Goal: Task Accomplishment & Management: Manage account settings

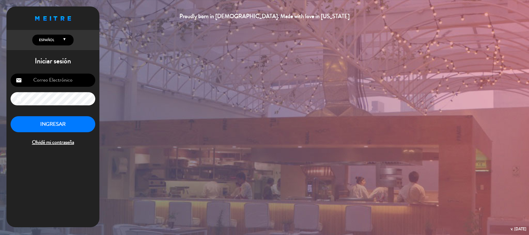
scroll to position [256, 0]
type input "[EMAIL_ADDRESS][DOMAIN_NAME]"
click at [51, 128] on button "INGRESAR" at bounding box center [53, 124] width 85 height 16
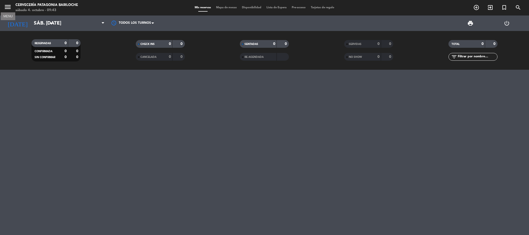
click at [5, 3] on icon "menu" at bounding box center [8, 7] width 8 height 8
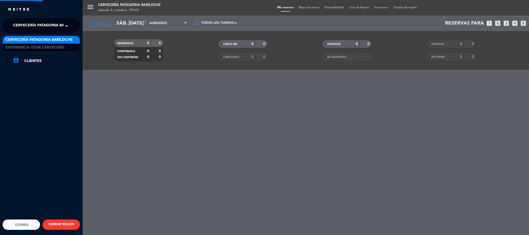
click at [36, 22] on span "Cervecería Patagonia Bariloche" at bounding box center [46, 25] width 67 height 11
click at [39, 43] on span "Cervecería Patagonia Bariloche" at bounding box center [38, 40] width 67 height 6
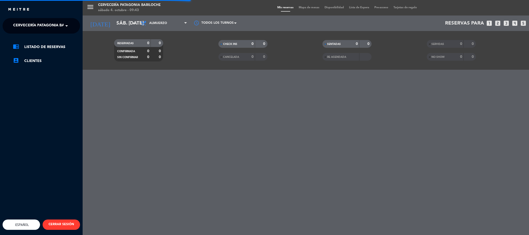
click at [40, 25] on span "Cervecería Patagonia Bariloche" at bounding box center [46, 25] width 67 height 11
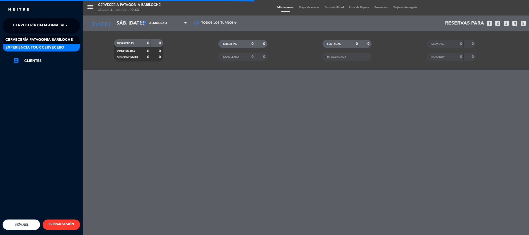
click at [43, 48] on span "Experiencia Tour Cervecero" at bounding box center [34, 48] width 59 height 6
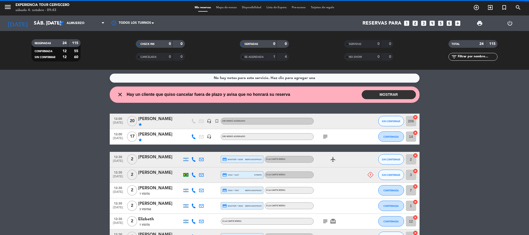
click at [88, 25] on span "Almuerzo" at bounding box center [82, 23] width 52 height 11
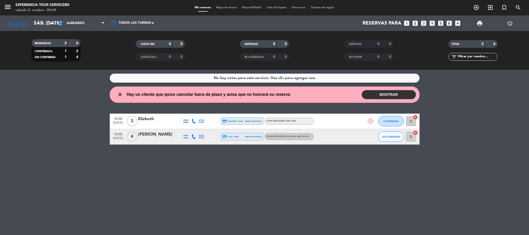
click at [404, 92] on button "MOSTRAR" at bounding box center [389, 94] width 54 height 9
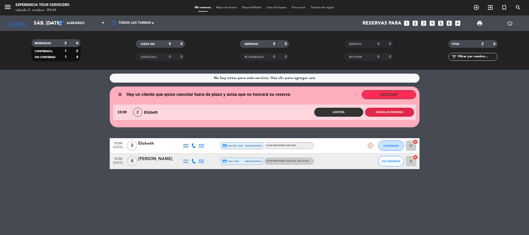
click at [397, 113] on button "Cancelar reserva" at bounding box center [389, 112] width 49 height 9
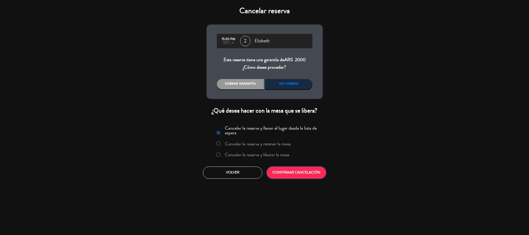
click at [299, 171] on button "CONFIRMAR CANCELACIÓN" at bounding box center [296, 173] width 59 height 12
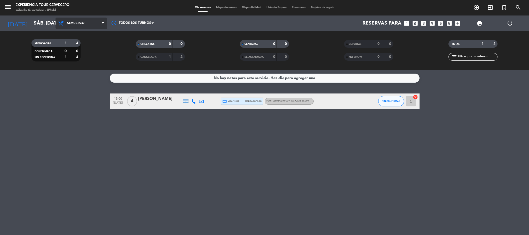
click at [99, 18] on span "Almuerzo" at bounding box center [82, 23] width 52 height 11
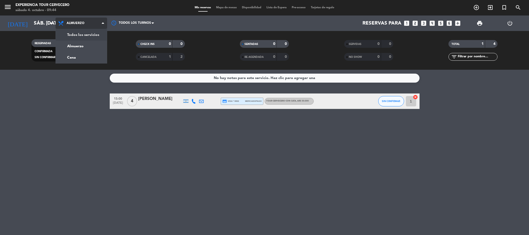
click at [96, 33] on div "menu Experiencia Tour Cervecero sábado 4. octubre - 09:44 Mis reservas Mapa de …" at bounding box center [264, 35] width 529 height 70
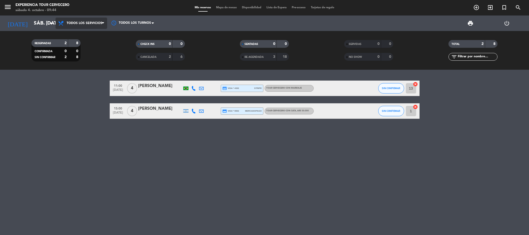
click at [72, 23] on span "Todos los servicios" at bounding box center [85, 23] width 36 height 4
click at [93, 35] on div "menu Experiencia Tour Cervecero sábado 4. octubre - 09:44 Mis reservas Mapa de …" at bounding box center [264, 35] width 529 height 70
click at [194, 86] on icon at bounding box center [193, 88] width 5 height 5
click at [192, 76] on div "[PHONE_NUMBER]" at bounding box center [195, 73] width 34 height 5
click at [192, 78] on button "Copiar content_paste" at bounding box center [191, 79] width 16 height 5
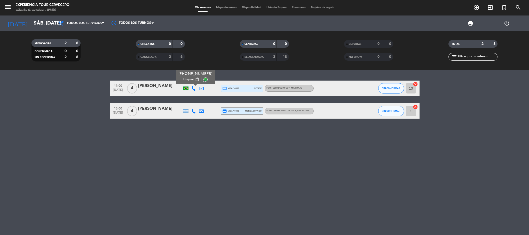
click at [214, 191] on div "11:00 [DATE] 4 [PERSON_NAME] [PHONE_NUMBER] Copiar content_paste | credit_card …" at bounding box center [264, 152] width 529 height 165
click at [193, 111] on icon at bounding box center [193, 111] width 5 height 5
click at [184, 102] on span "Copiar" at bounding box center [189, 101] width 11 height 5
